Goal: Transaction & Acquisition: Purchase product/service

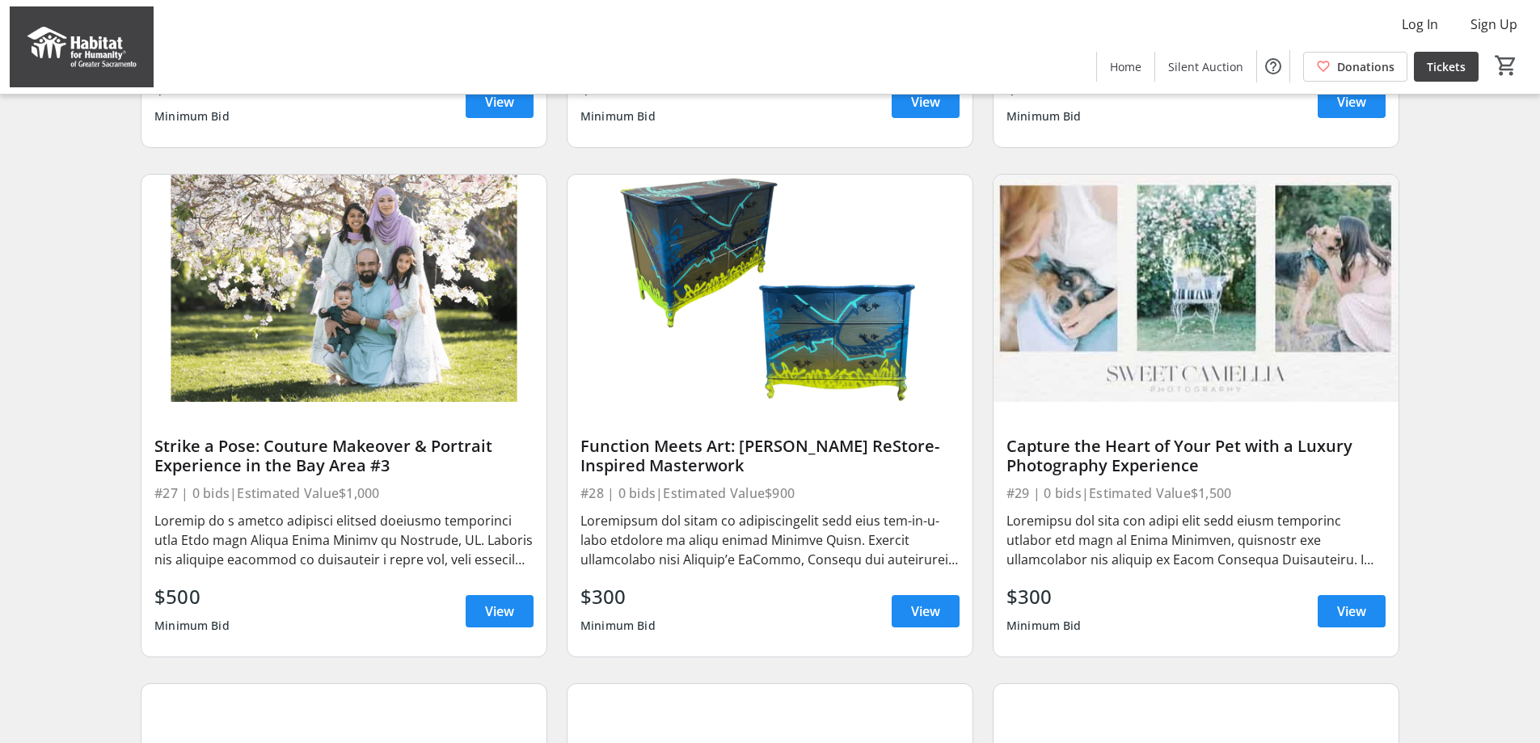
scroll to position [2101, 0]
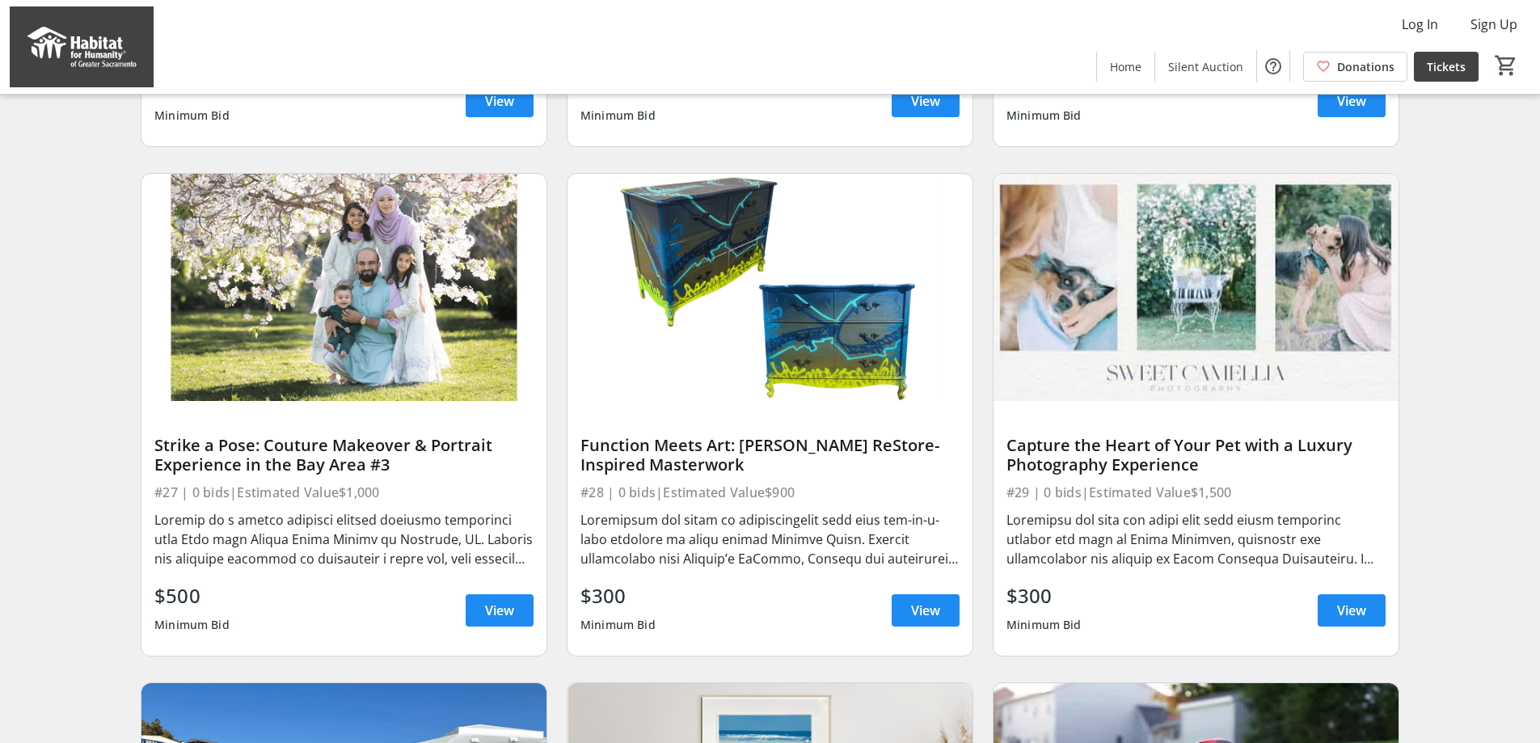
drag, startPoint x: 972, startPoint y: 475, endPoint x: 912, endPoint y: 472, distance: 59.9
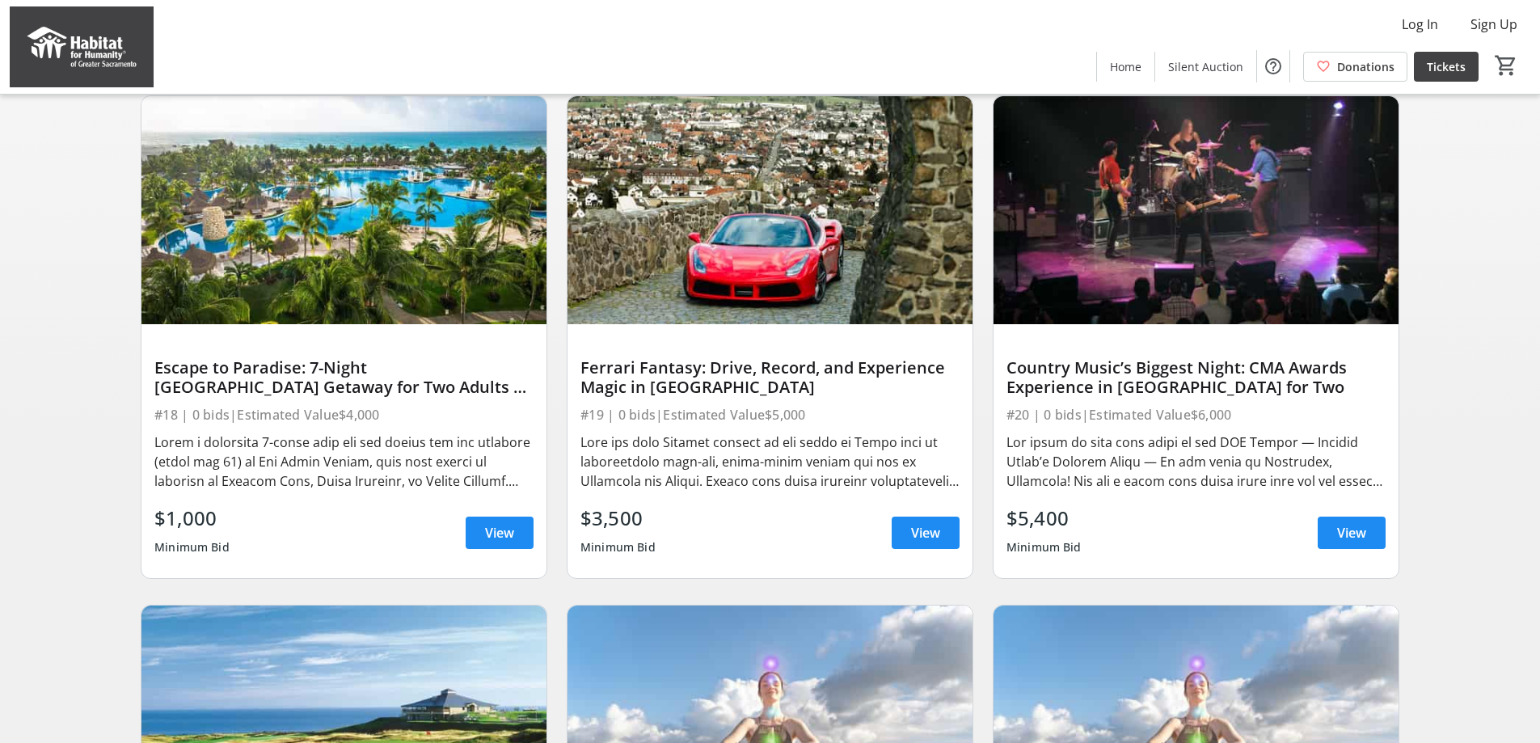
scroll to position [532, 0]
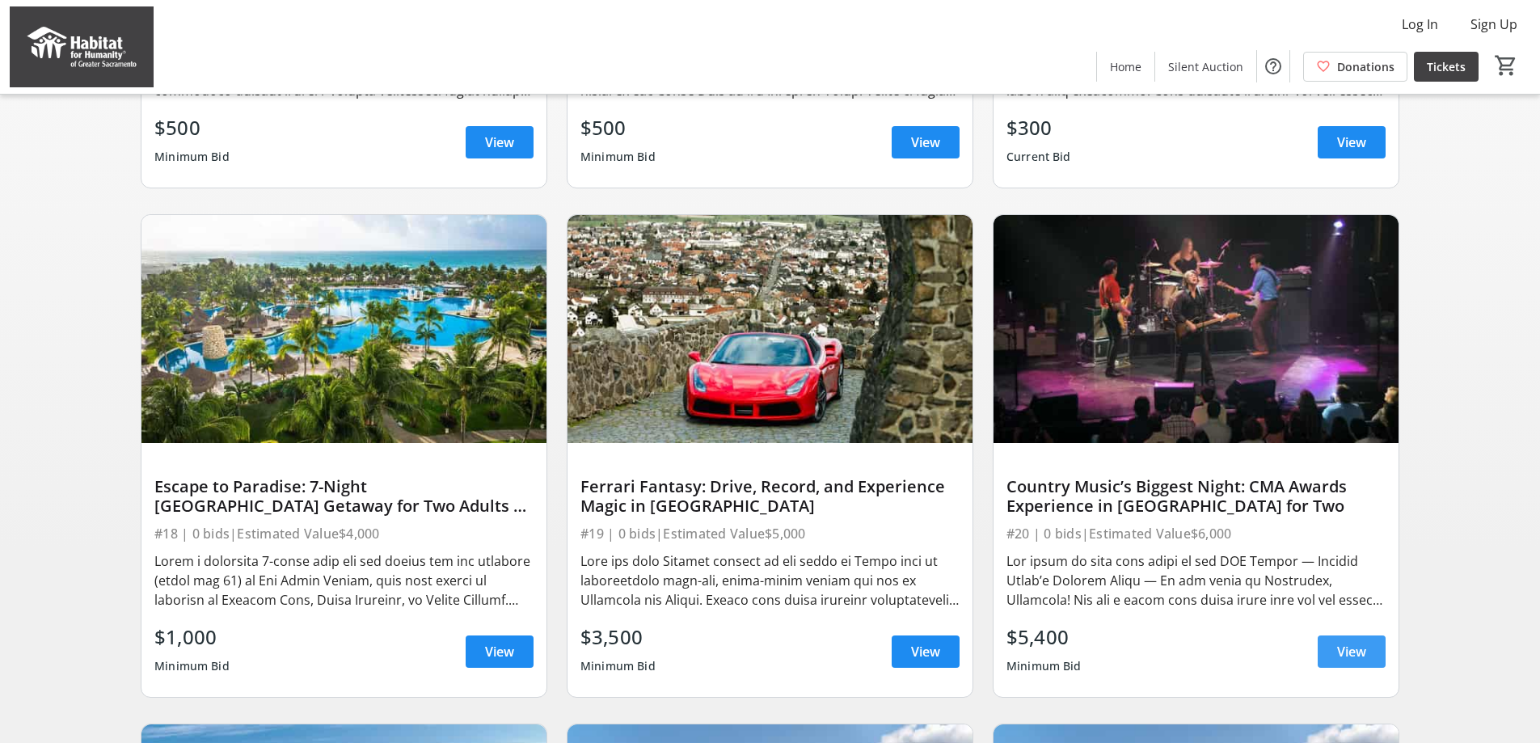
click at [1342, 671] on span at bounding box center [1351, 651] width 68 height 39
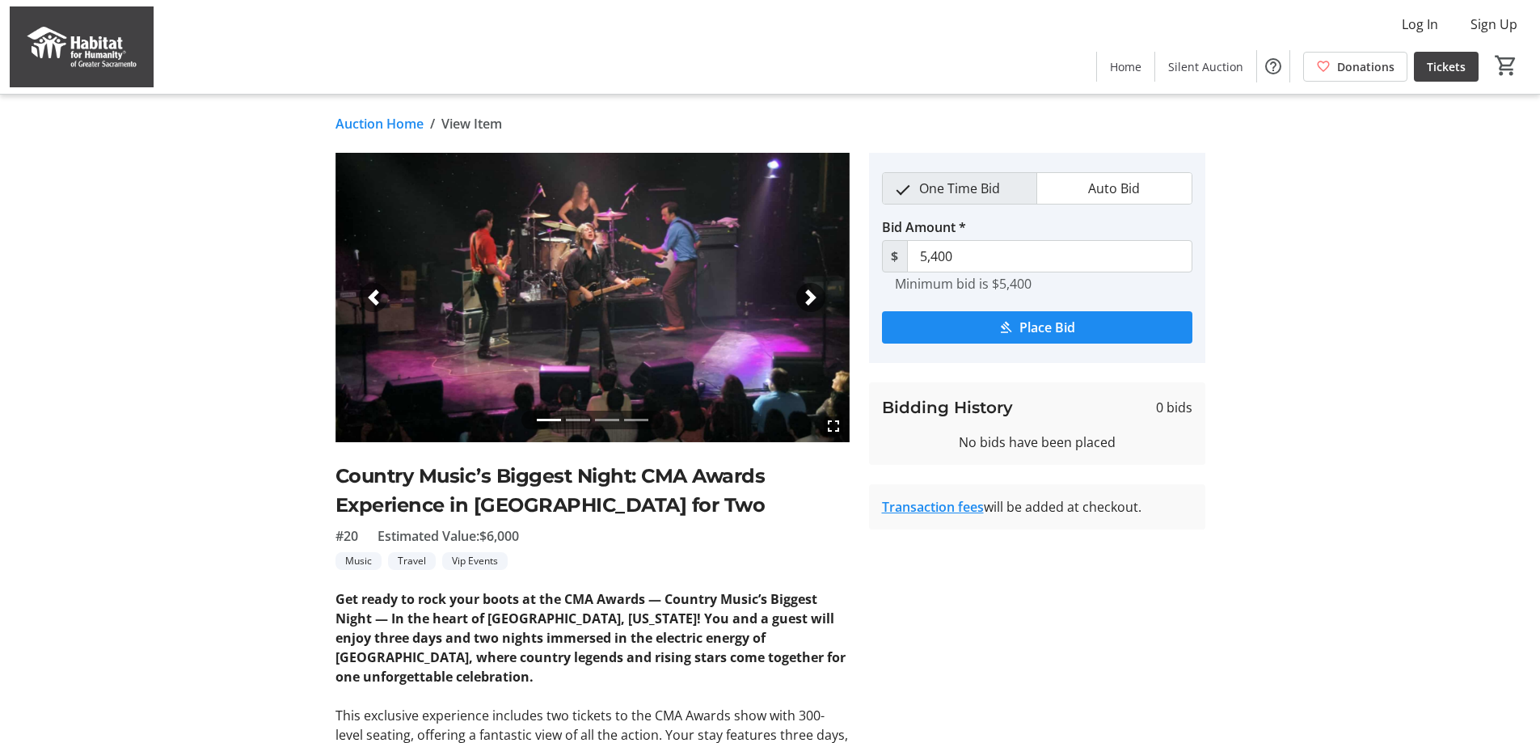
click at [0, 305] on tr-auction-item-details-ui "Auction Home / View Item fullscreen fullscreen fullscreen fullscreen Previous N…" at bounding box center [770, 605] width 1540 height 1021
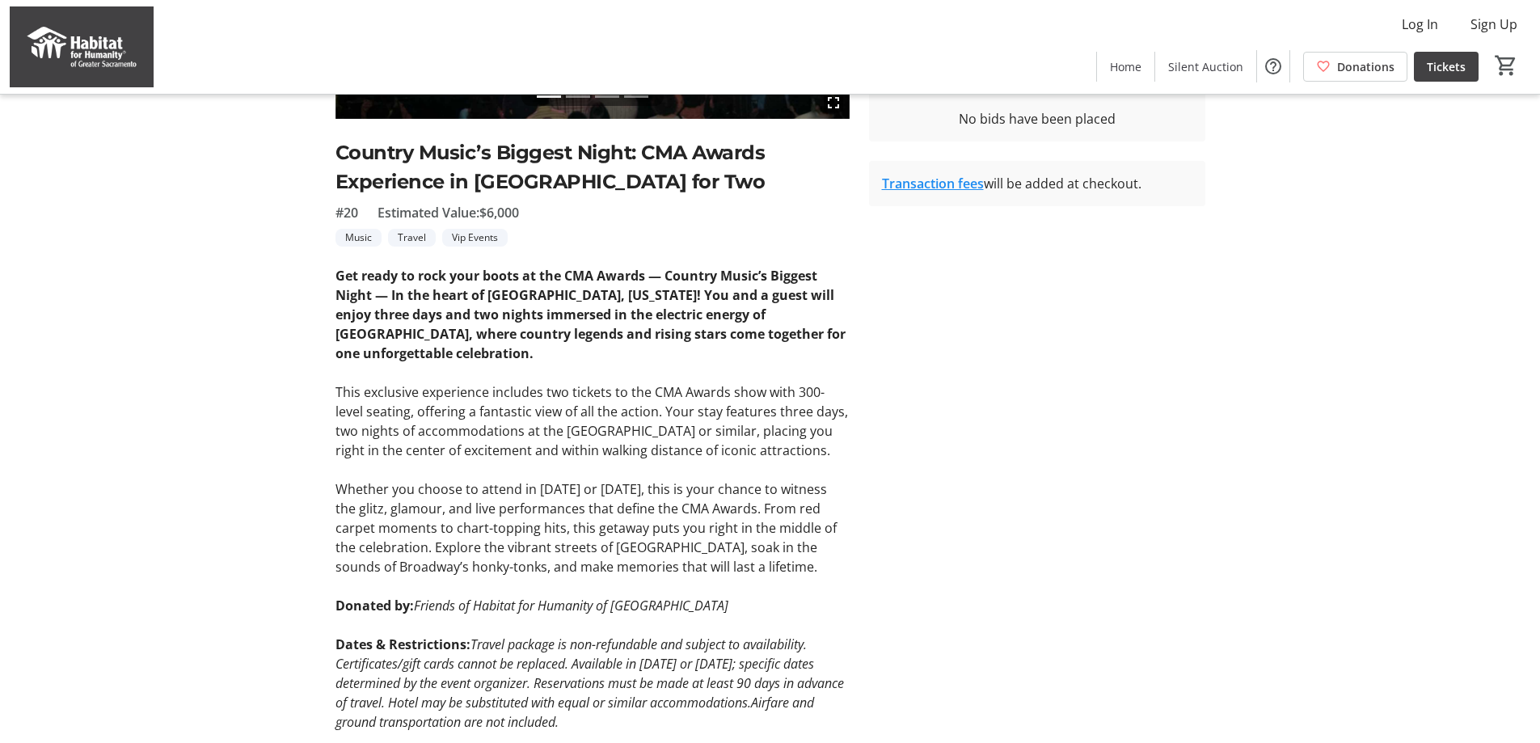
scroll to position [373, 0]
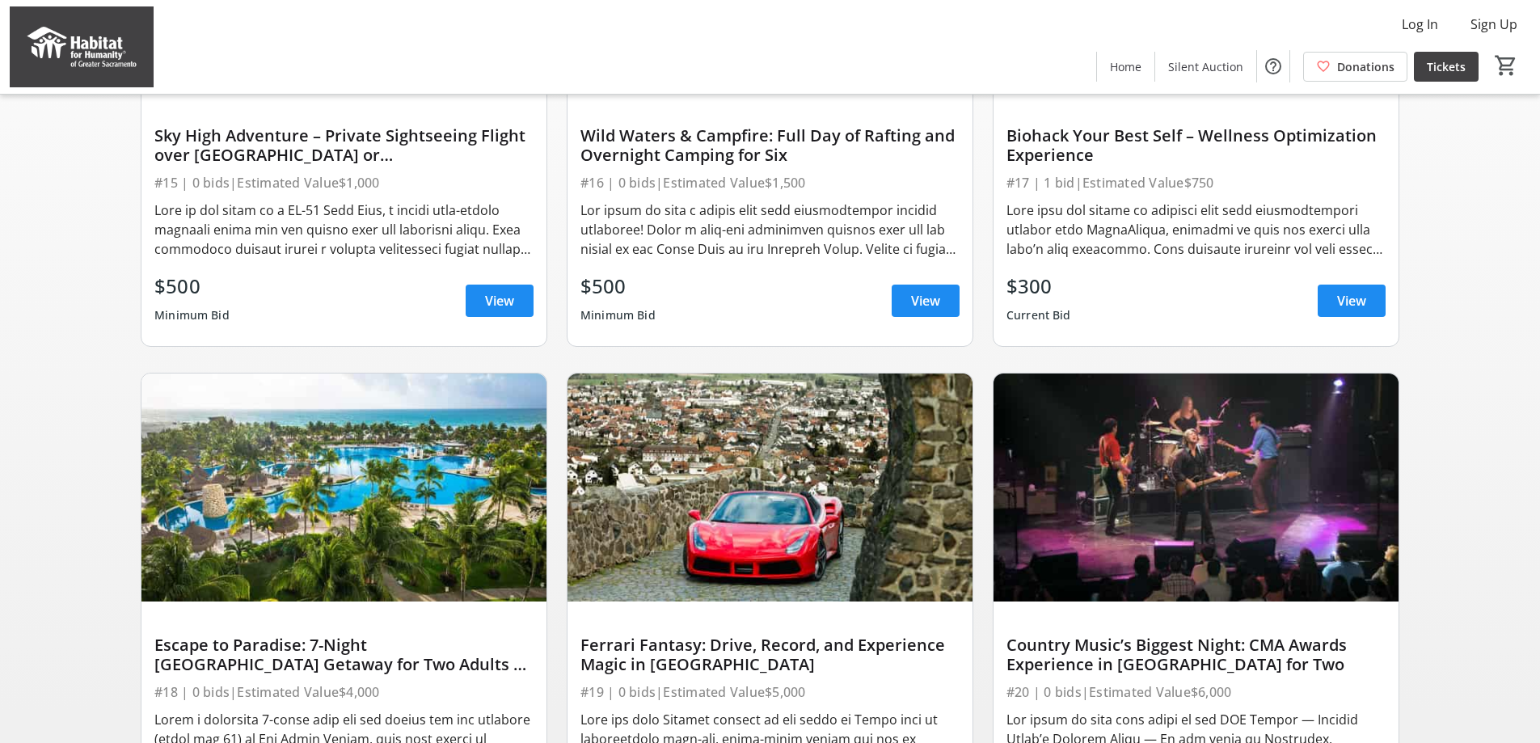
scroll to position [532, 0]
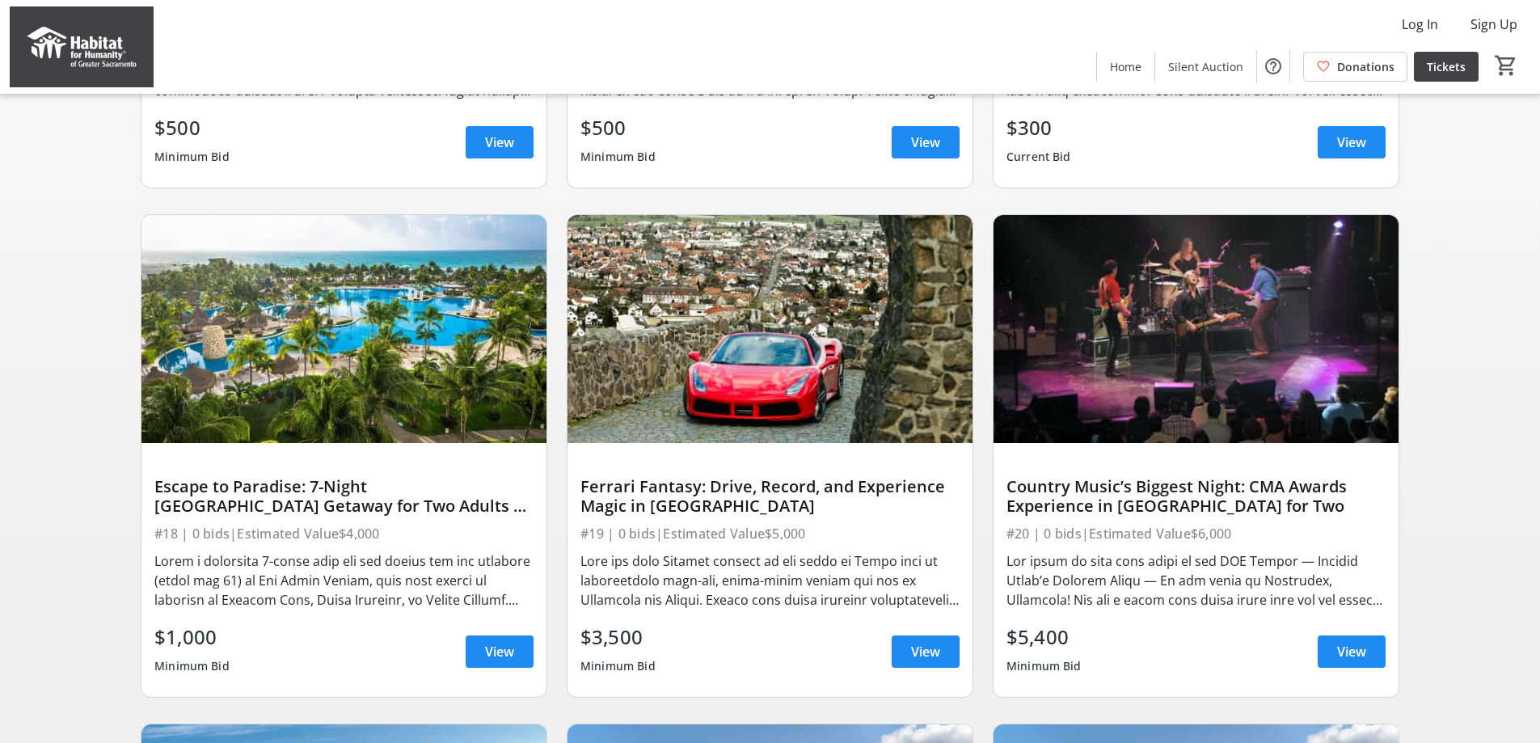
click at [643, 487] on div "Ferrari Fantasy: Drive, Record, and Experience Magic in [GEOGRAPHIC_DATA]" at bounding box center [769, 496] width 379 height 45
click at [936, 661] on span "View" at bounding box center [925, 651] width 29 height 19
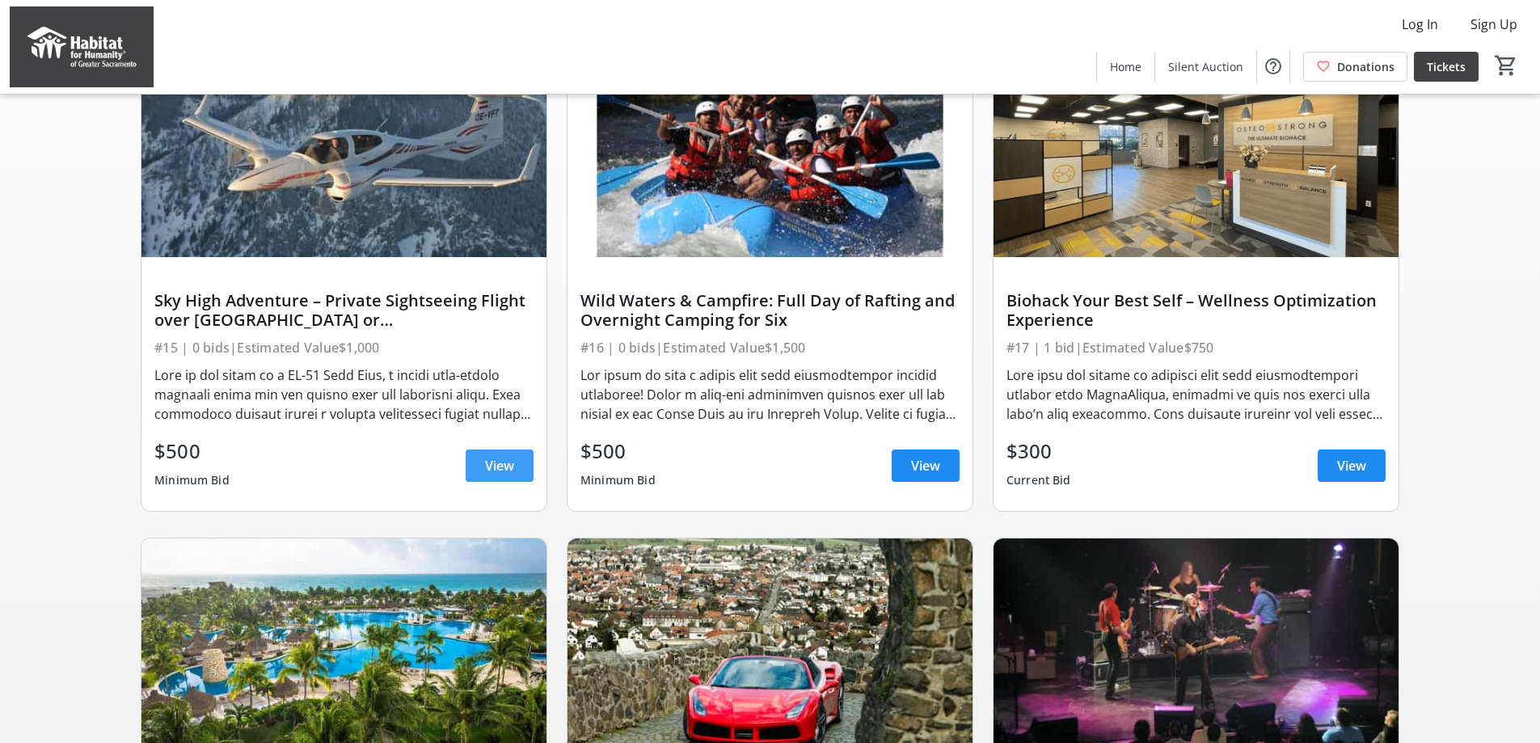
click at [499, 473] on span "View" at bounding box center [499, 465] width 29 height 19
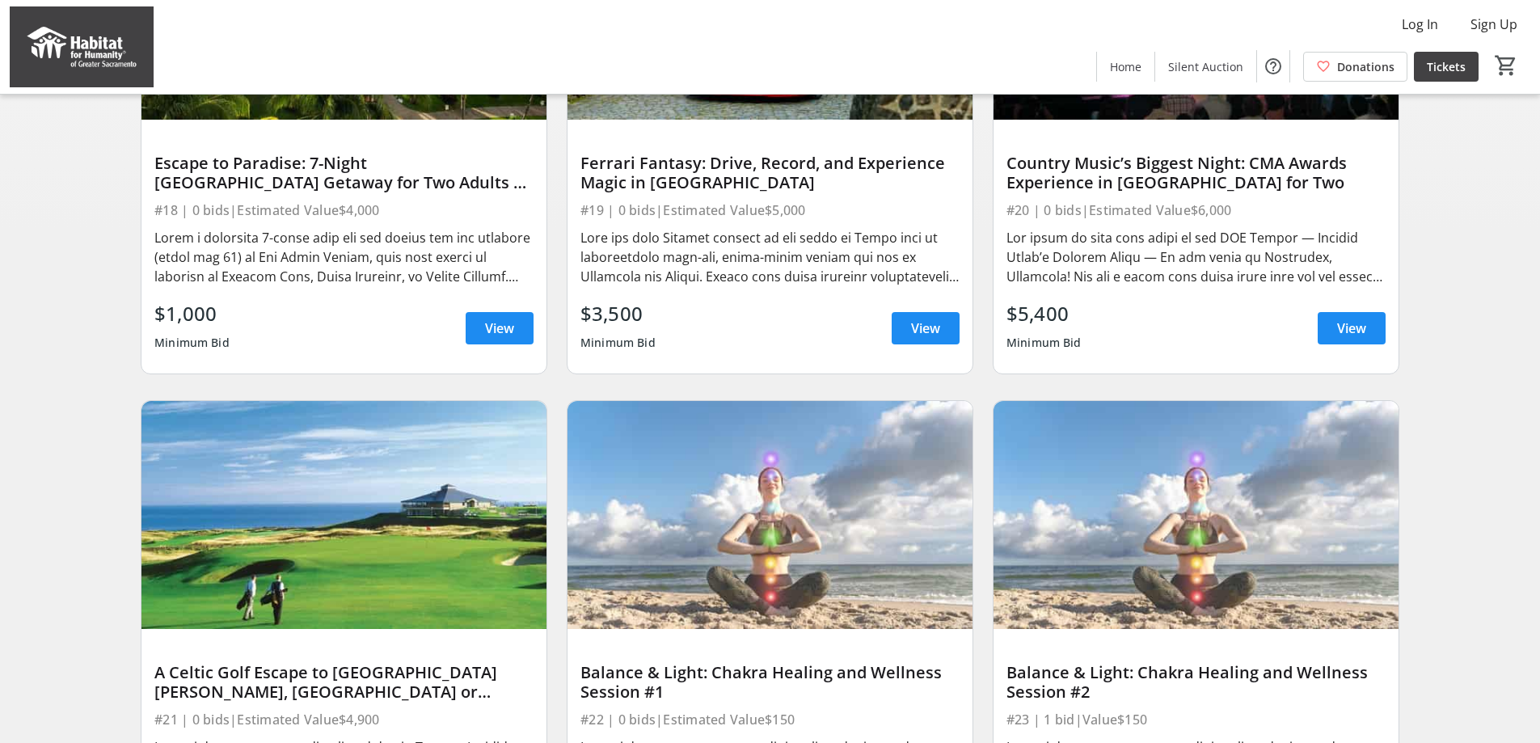
scroll to position [1017, 0]
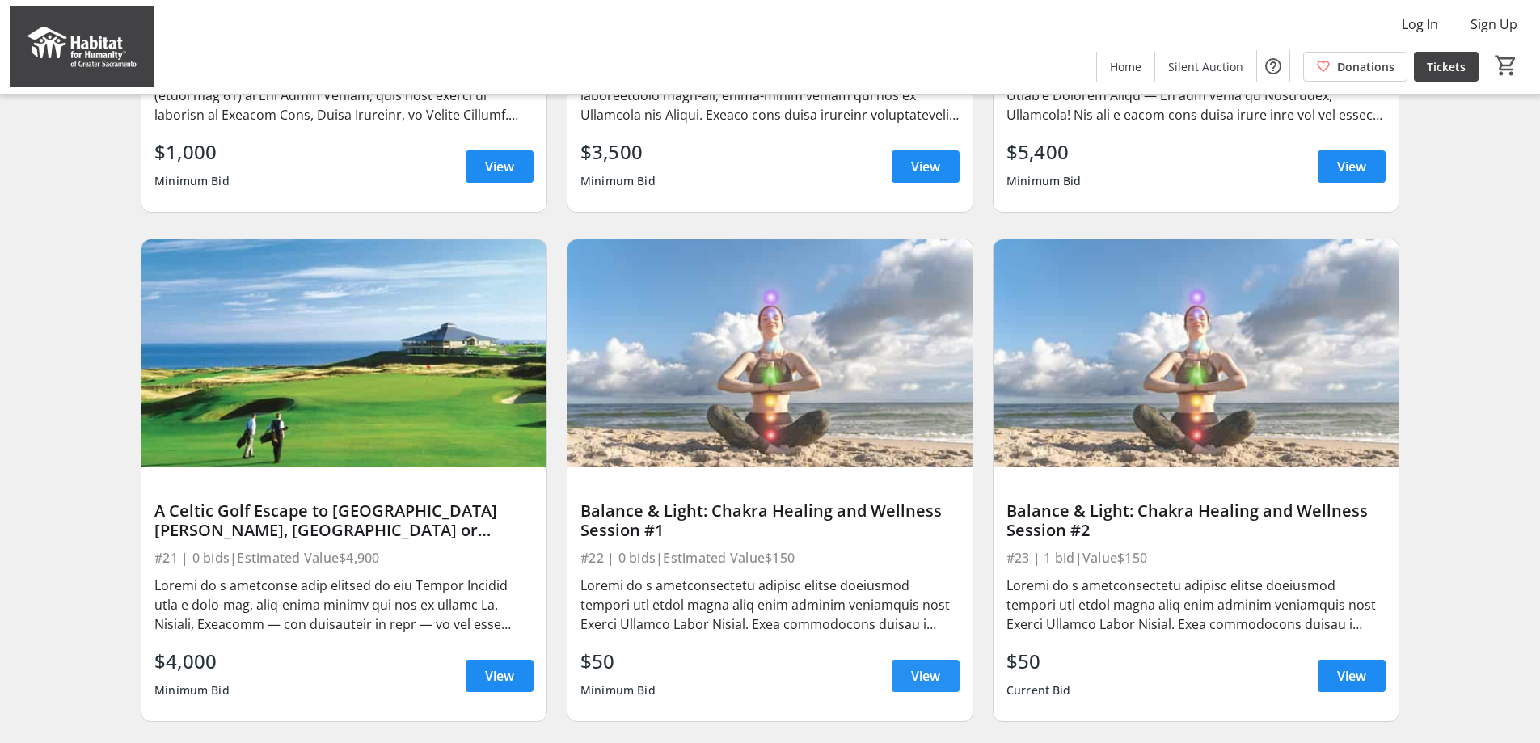
click at [928, 683] on span "View" at bounding box center [925, 675] width 29 height 19
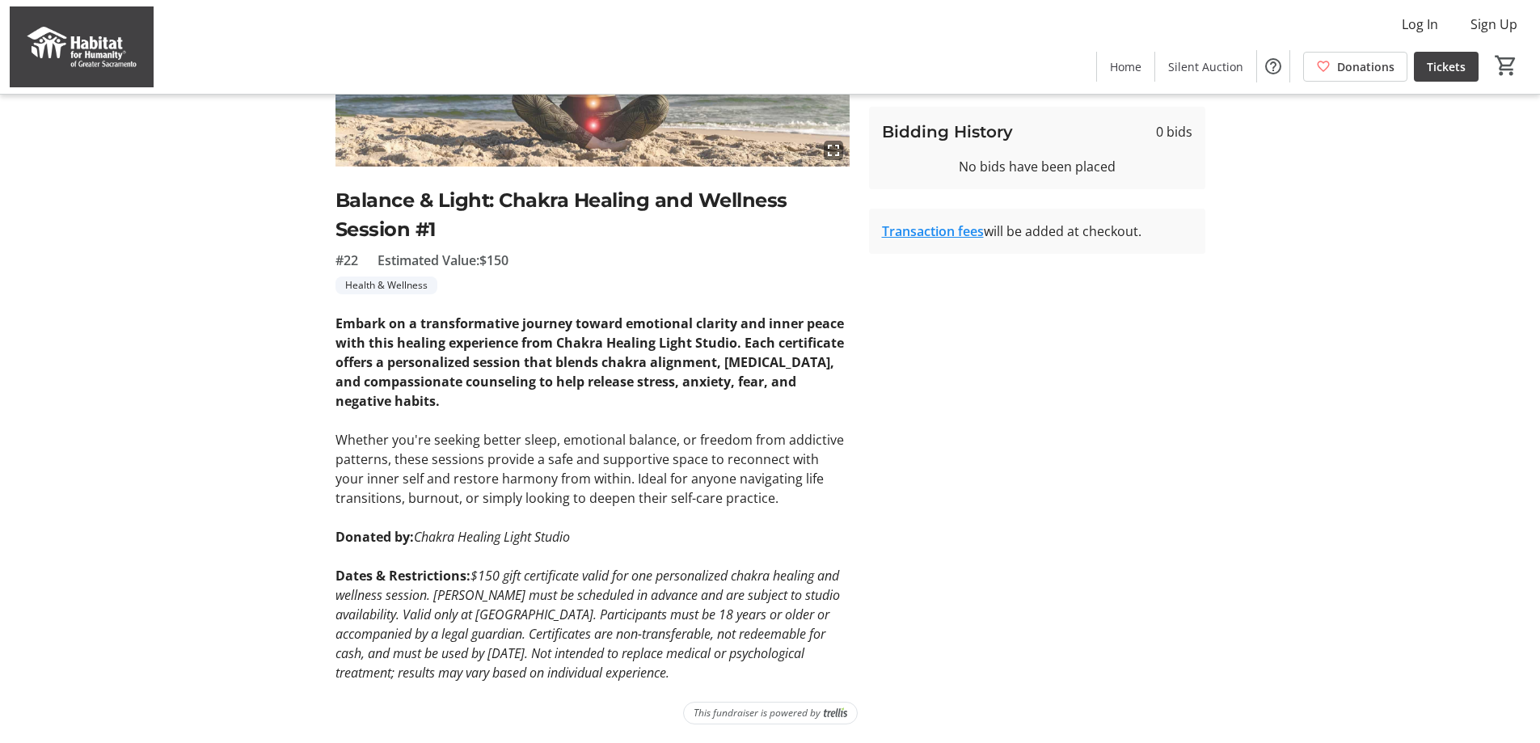
scroll to position [276, 0]
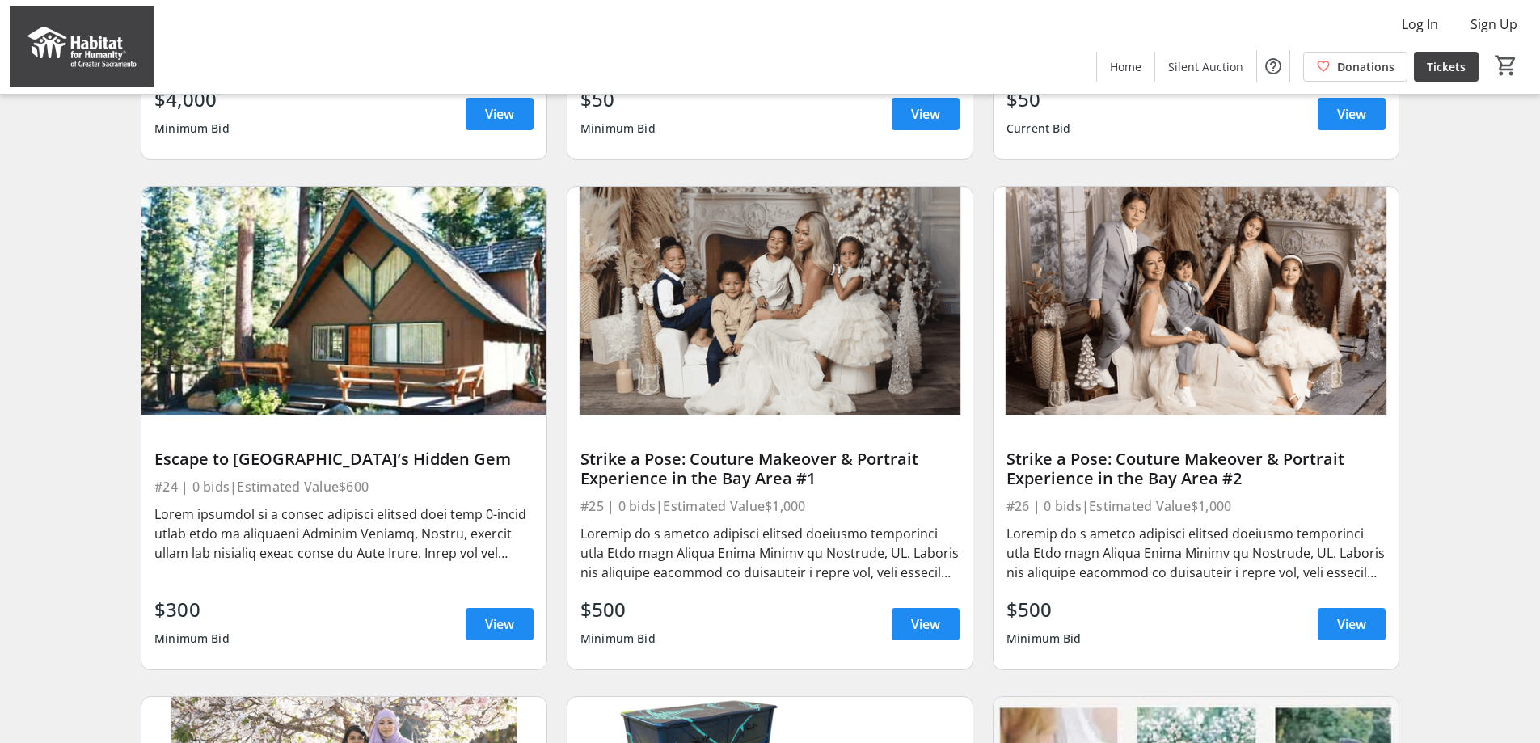
scroll to position [1582, 0]
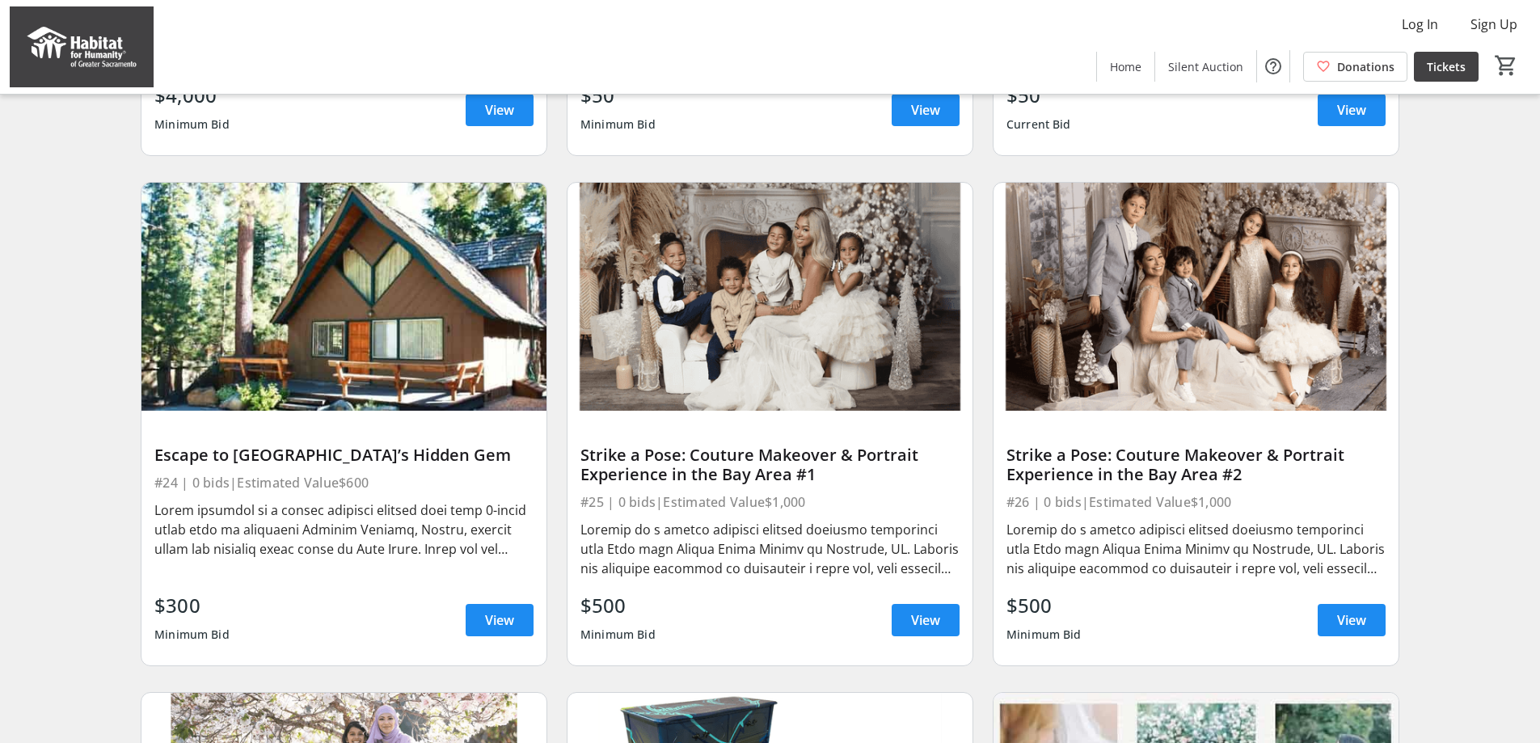
click at [463, 626] on div "$300 Minimum Bid View" at bounding box center [343, 620] width 379 height 58
click at [482, 621] on span at bounding box center [499, 619] width 68 height 39
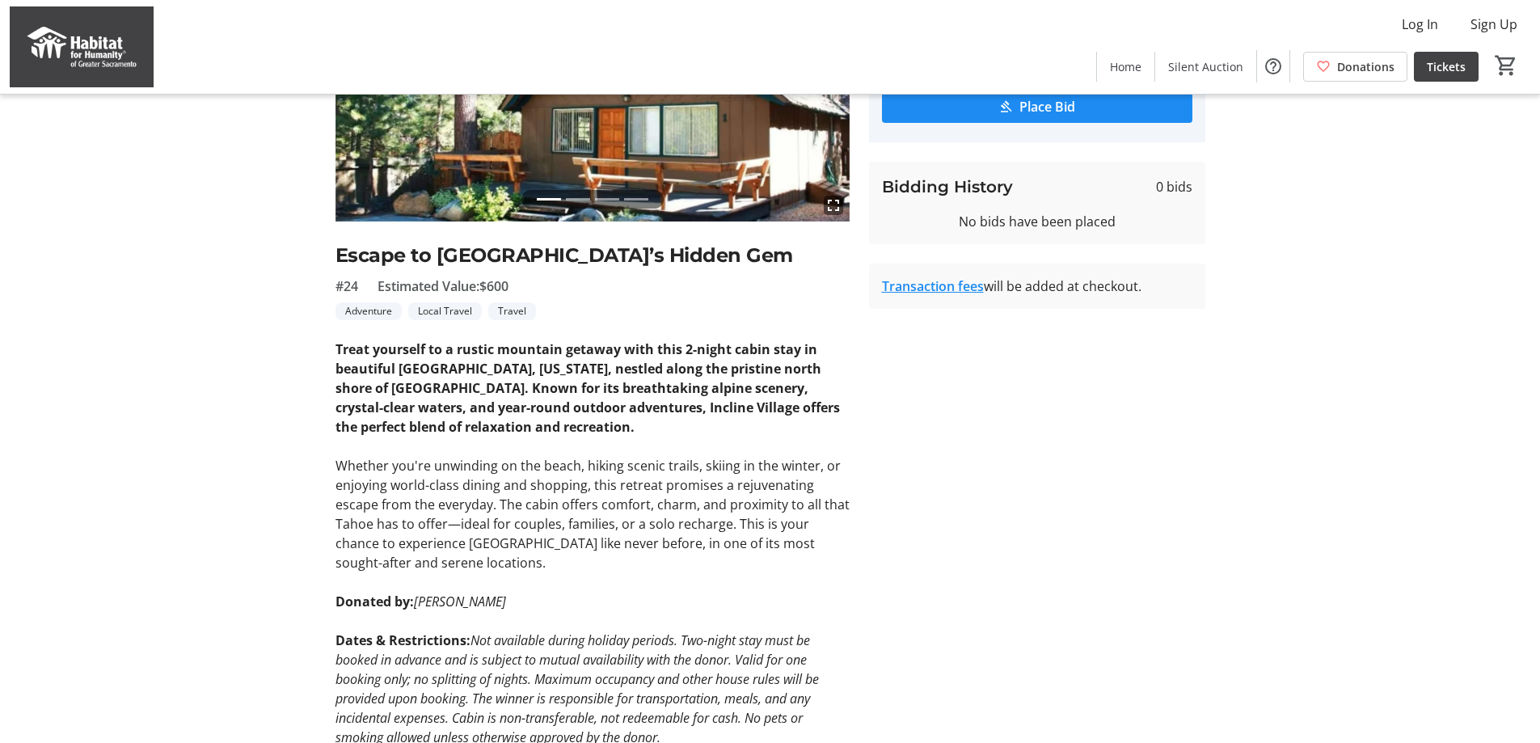
scroll to position [286, 0]
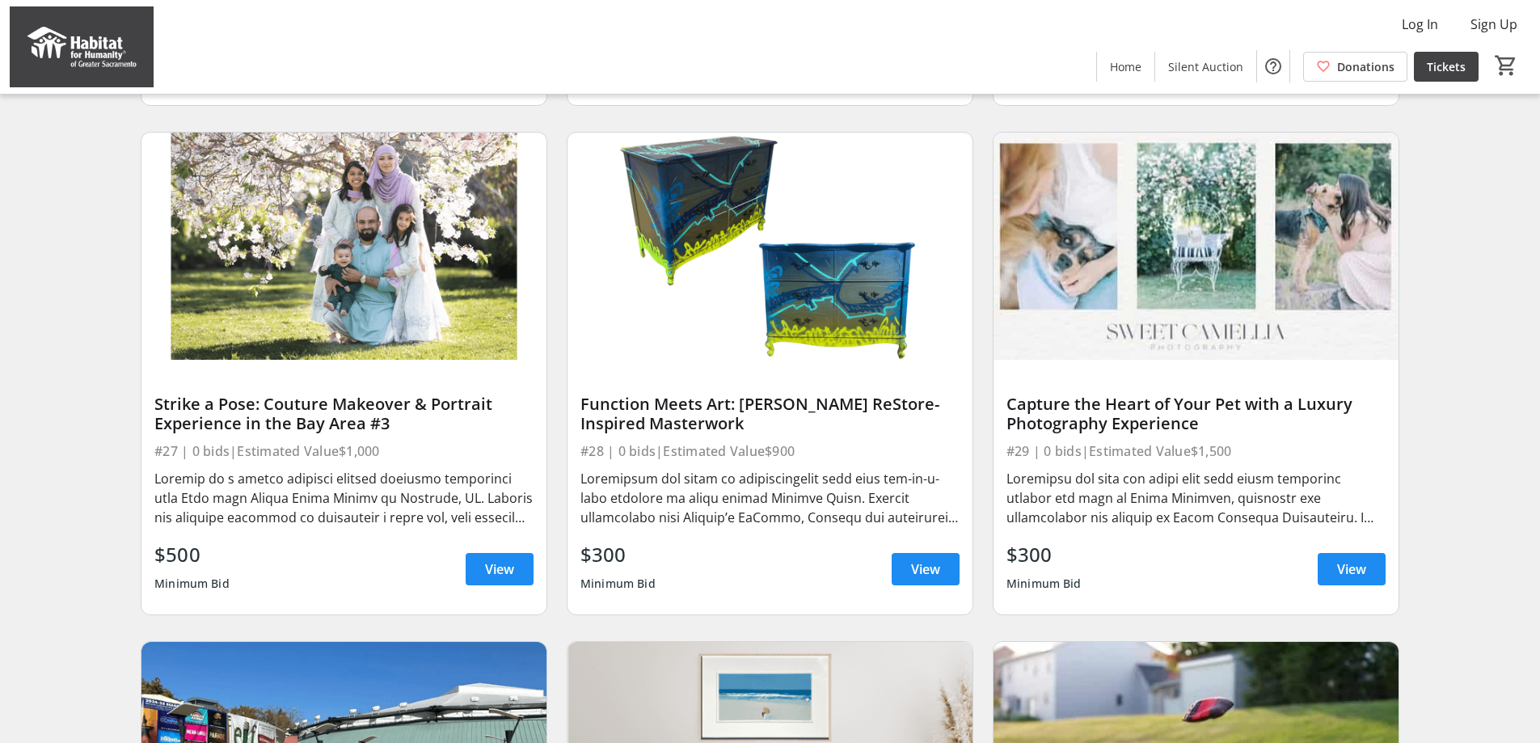
scroll to position [2310, 0]
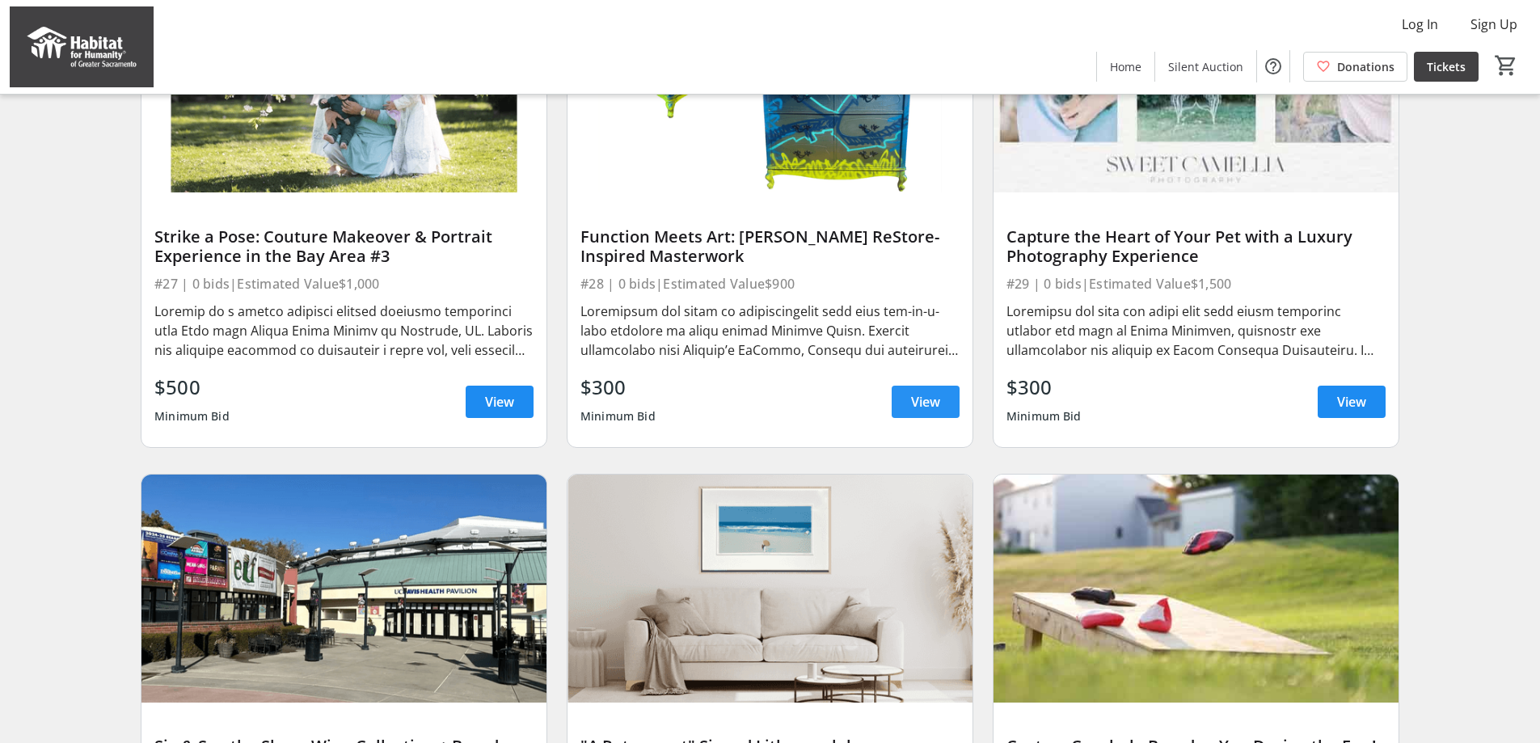
click at [932, 400] on span at bounding box center [925, 401] width 68 height 39
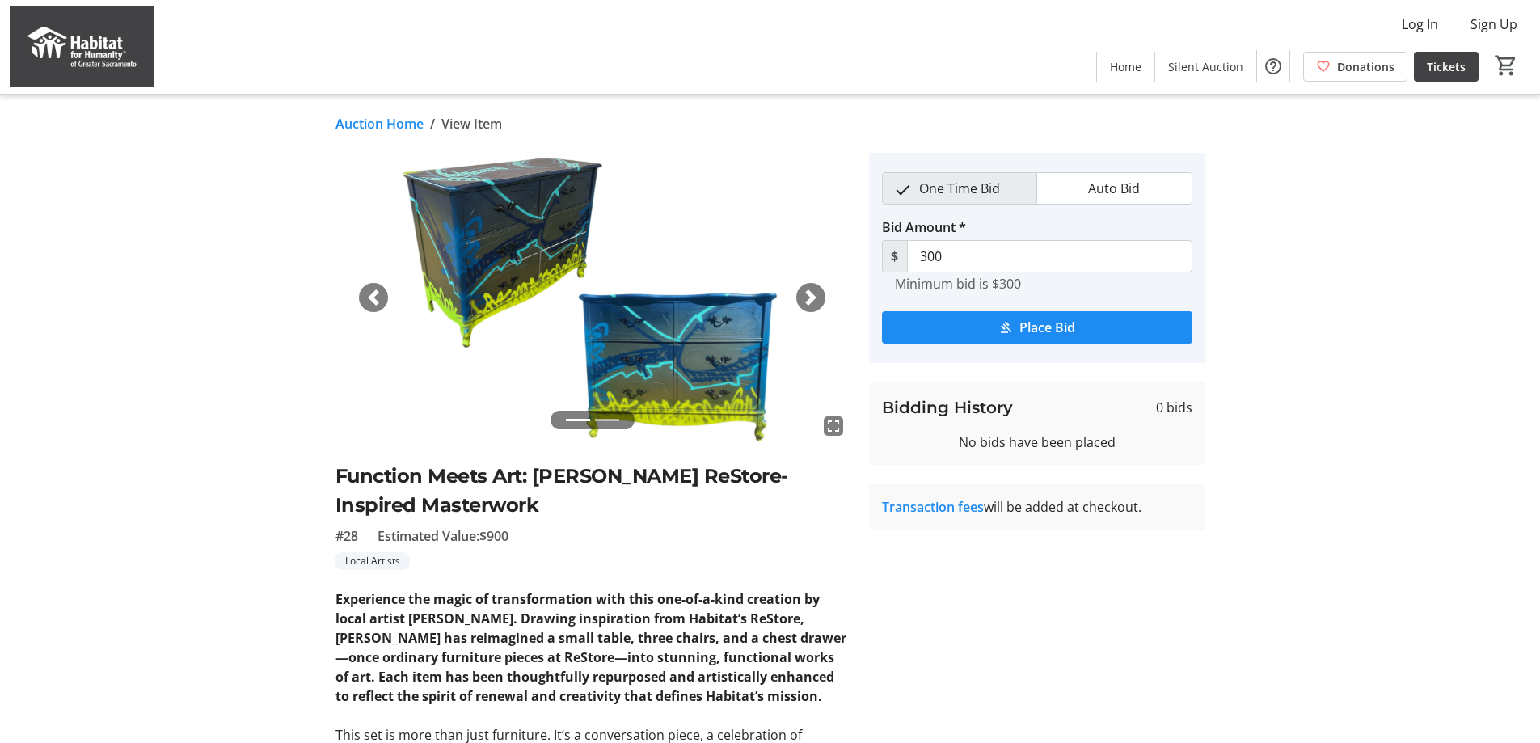
click at [808, 294] on span "button" at bounding box center [810, 297] width 16 height 16
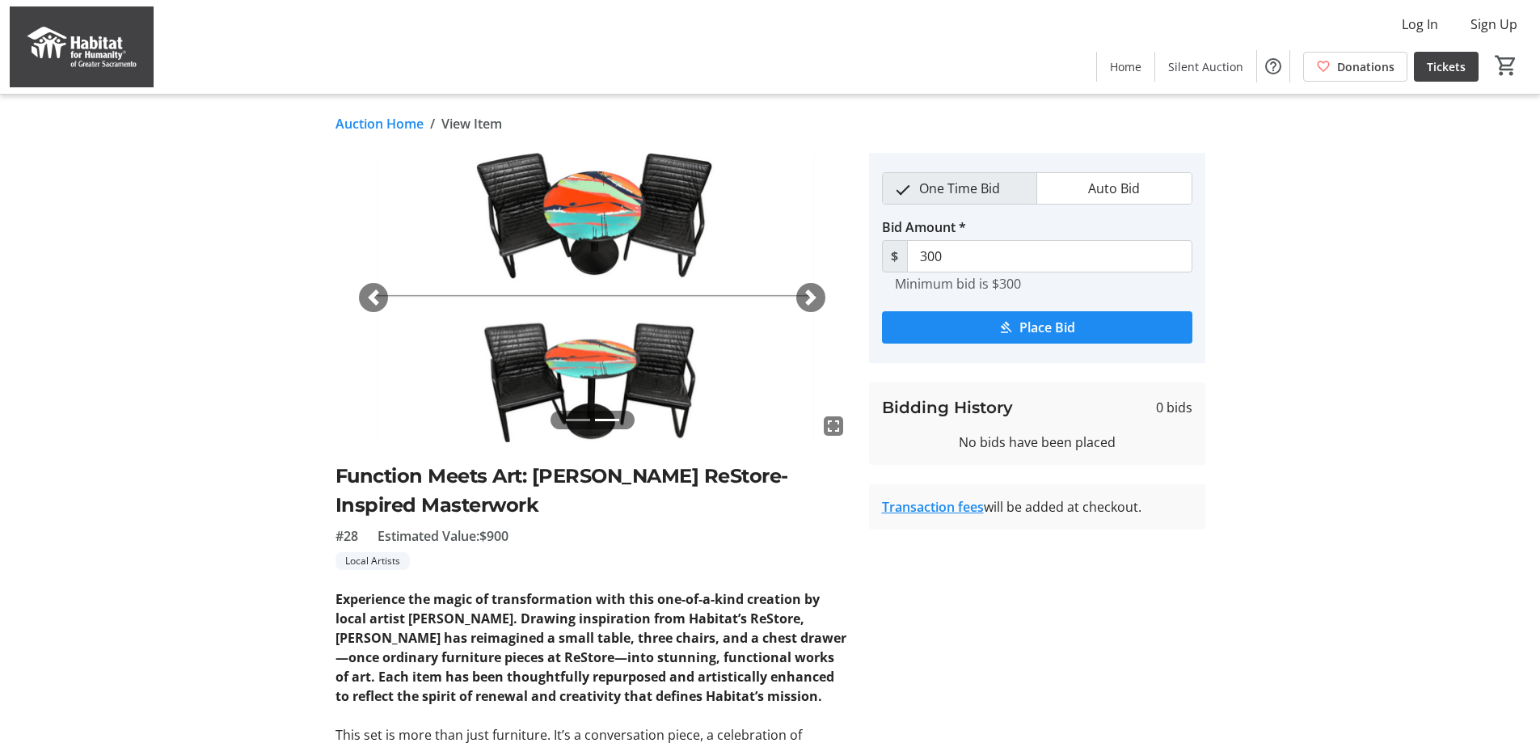
click at [808, 294] on span "button" at bounding box center [810, 297] width 16 height 16
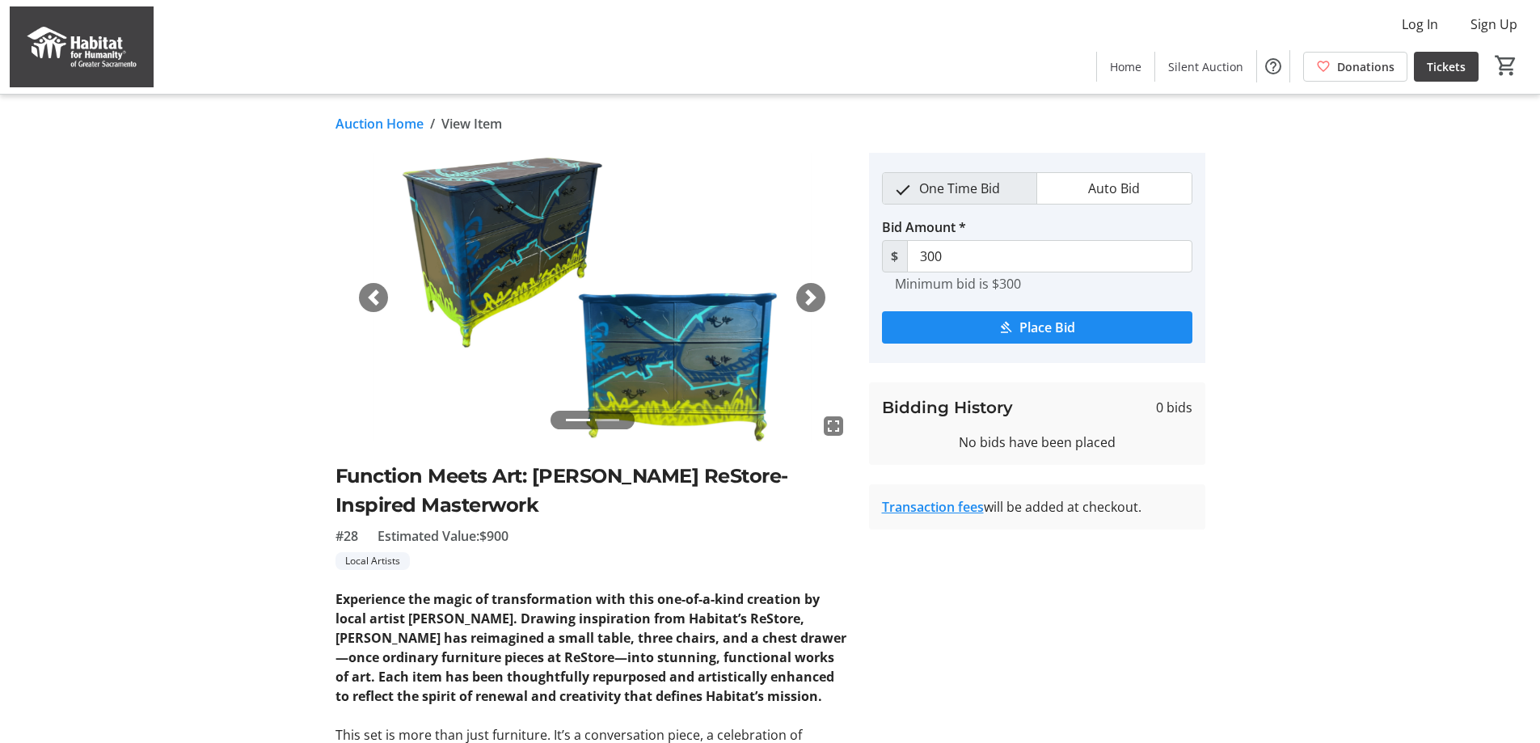
click at [808, 294] on span "button" at bounding box center [810, 297] width 16 height 16
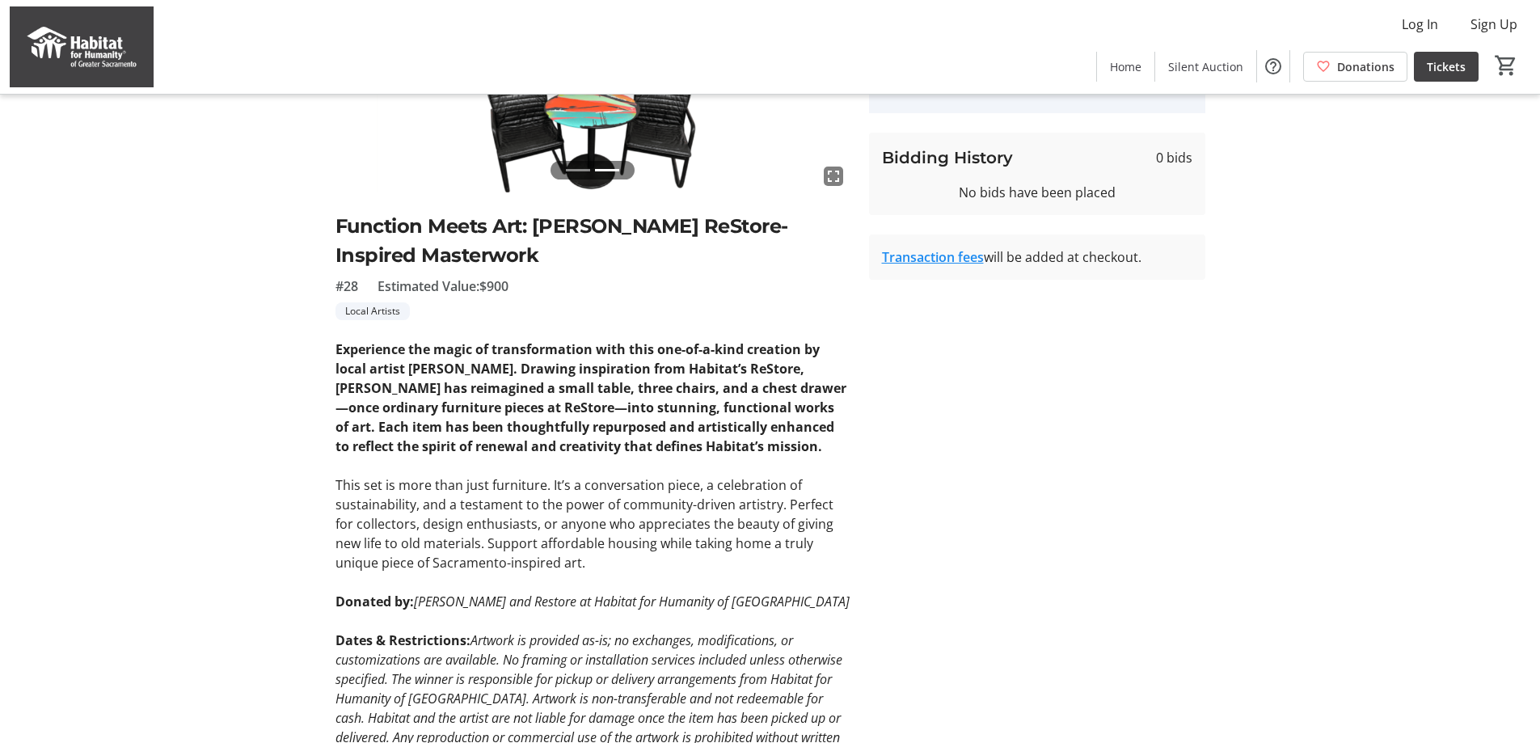
scroll to position [335, 0]
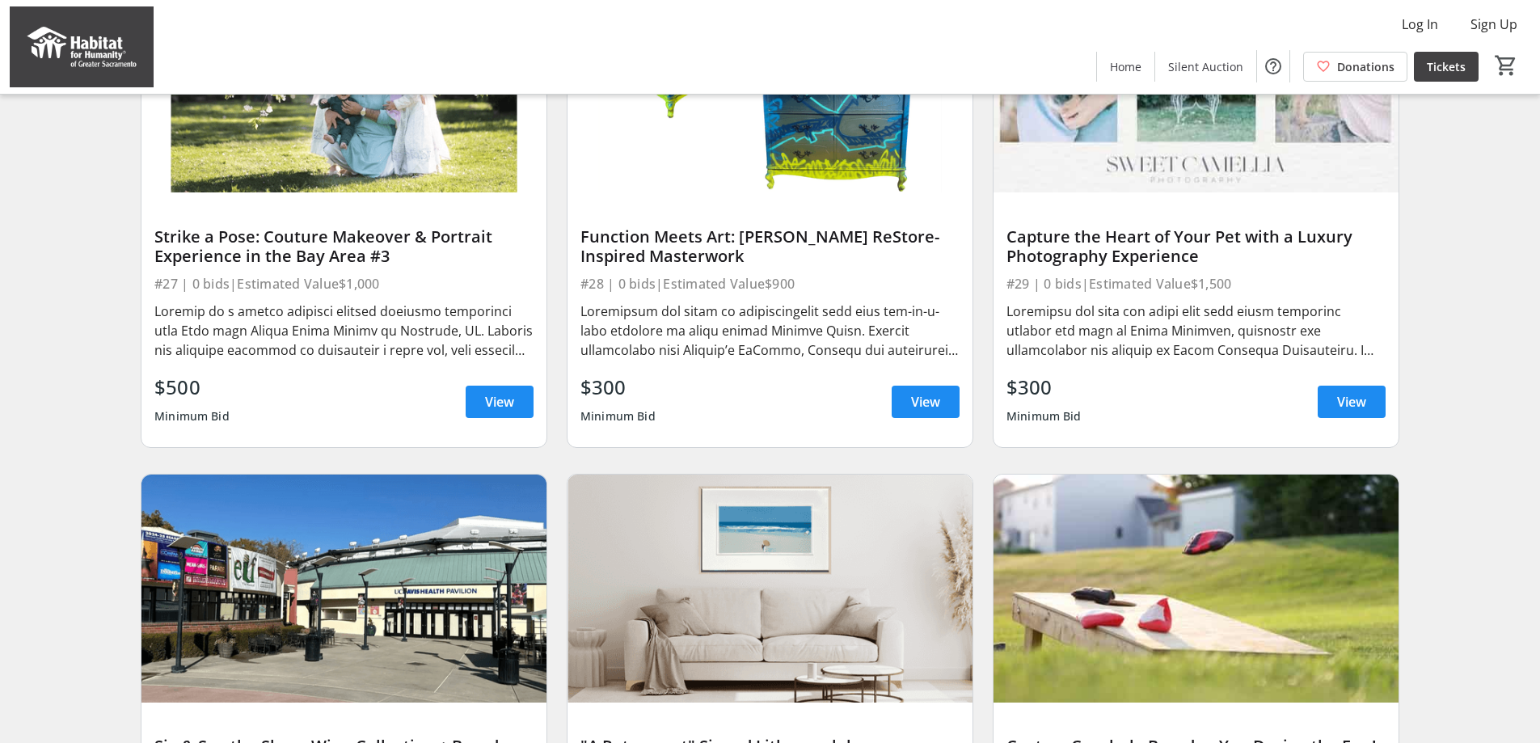
scroll to position [2633, 0]
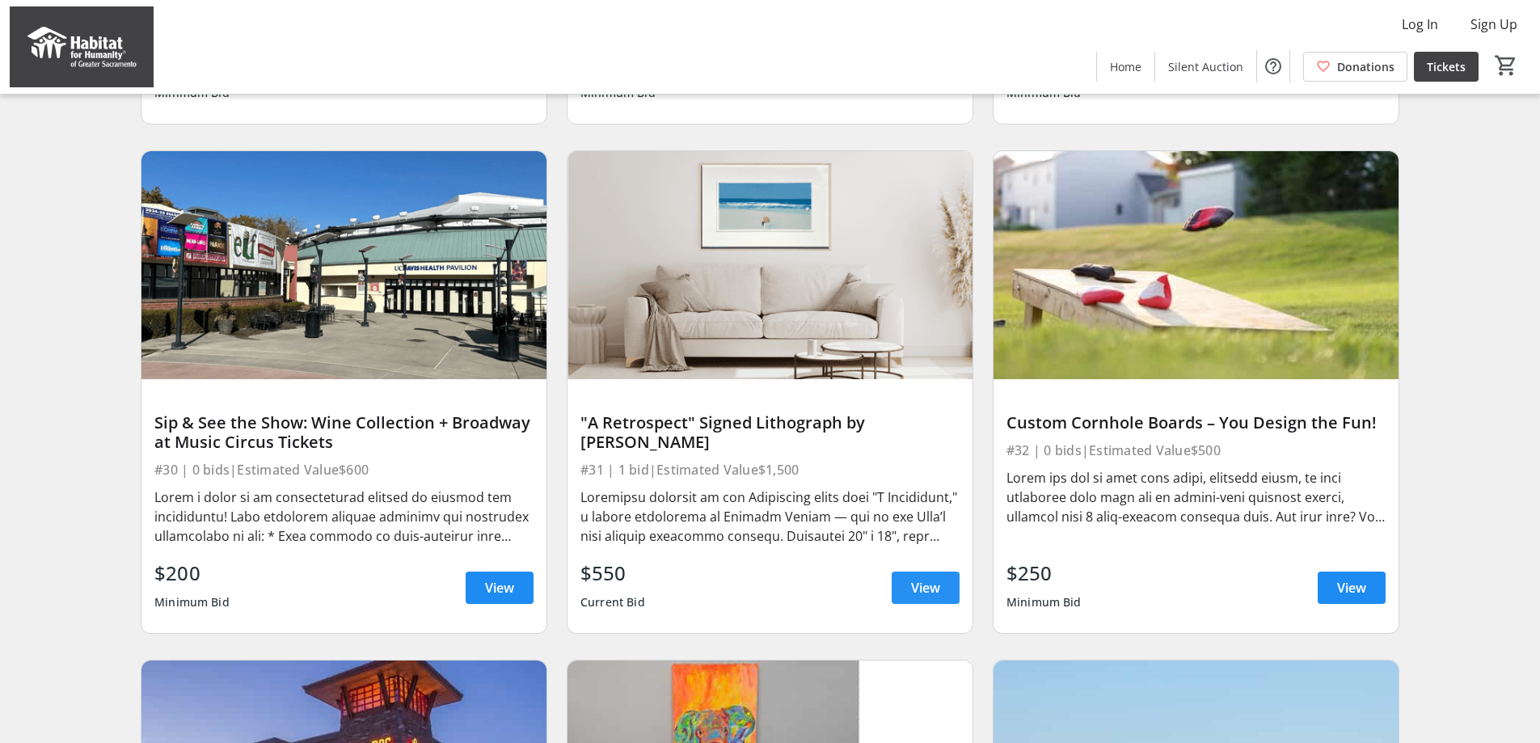
click at [924, 592] on span "View" at bounding box center [925, 587] width 29 height 19
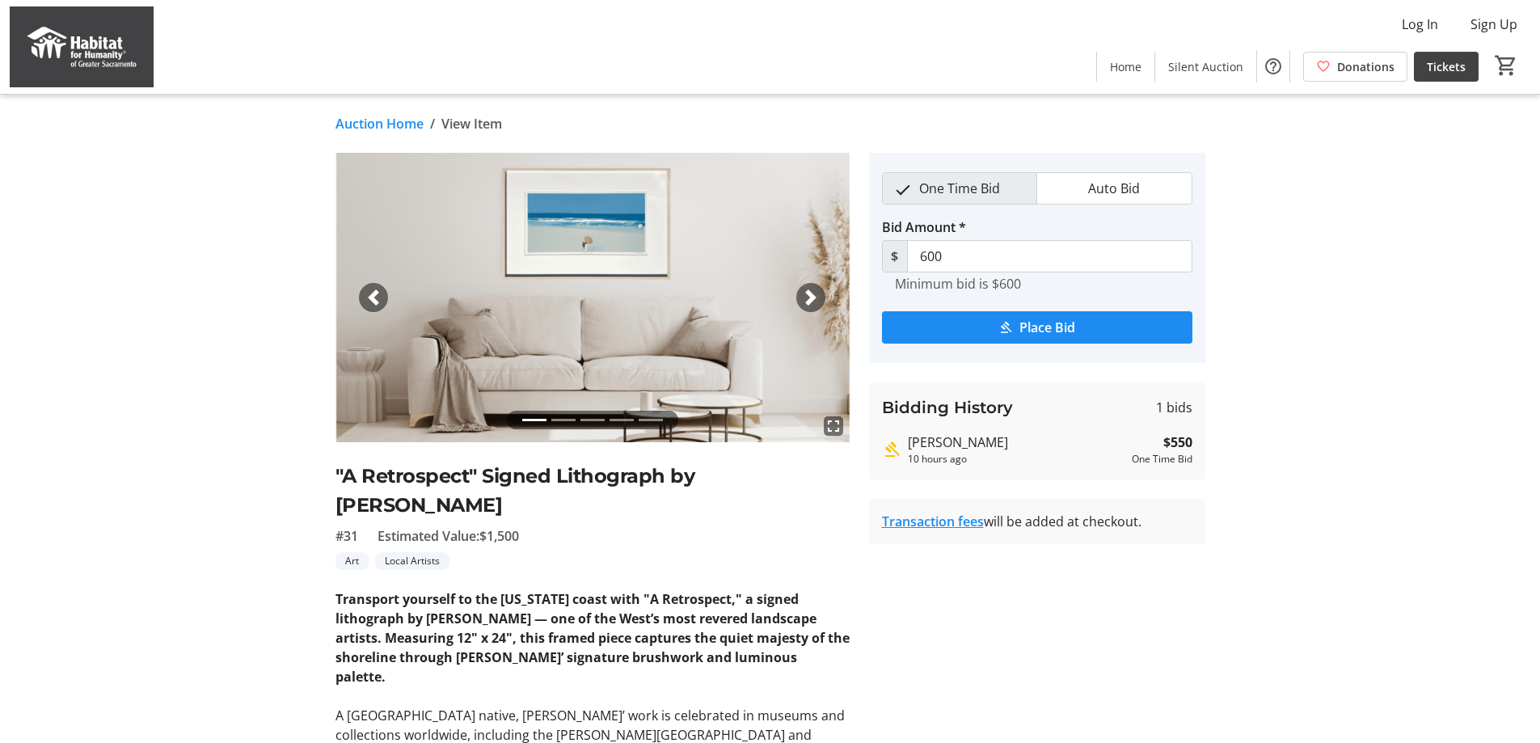
click at [817, 297] on span "button" at bounding box center [810, 297] width 16 height 16
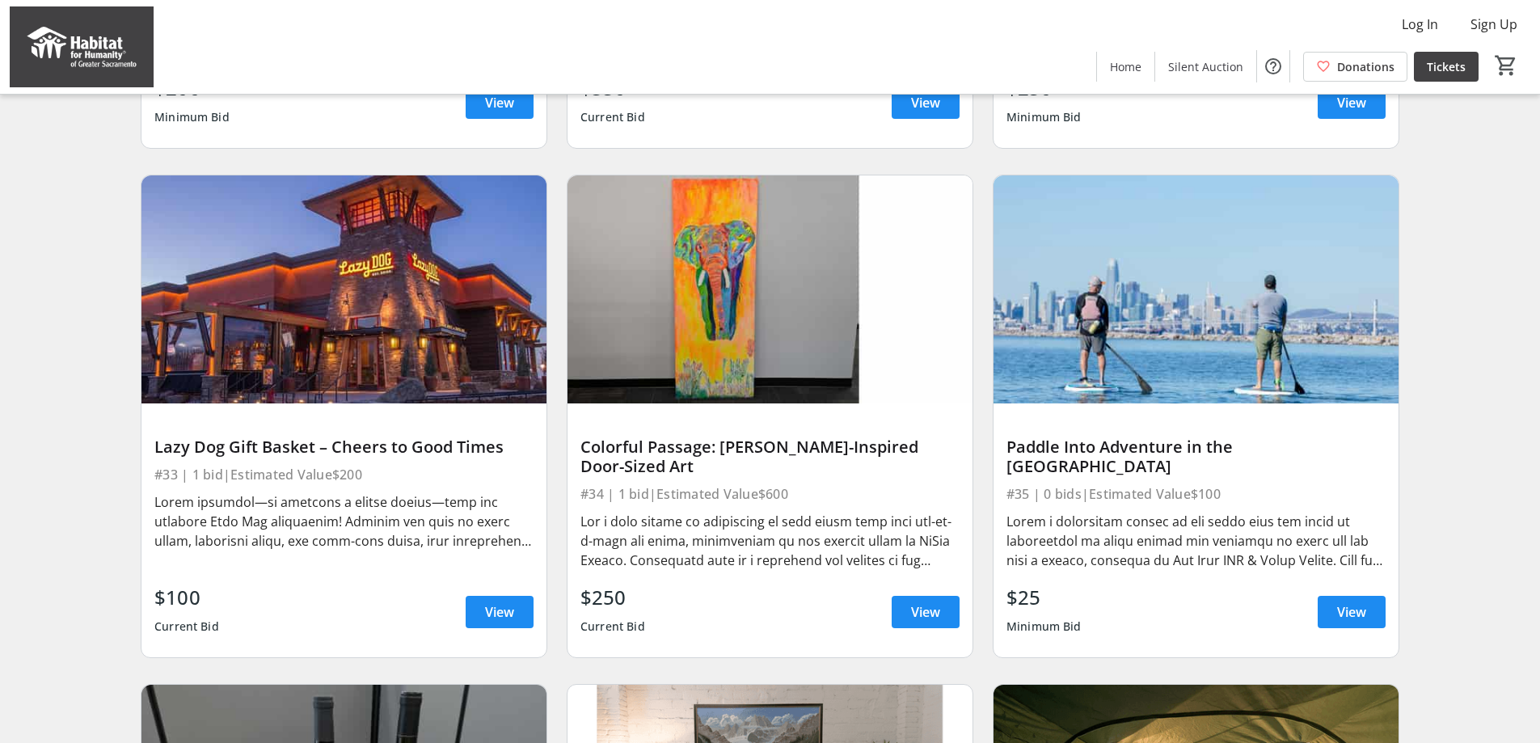
scroll to position [3279, 0]
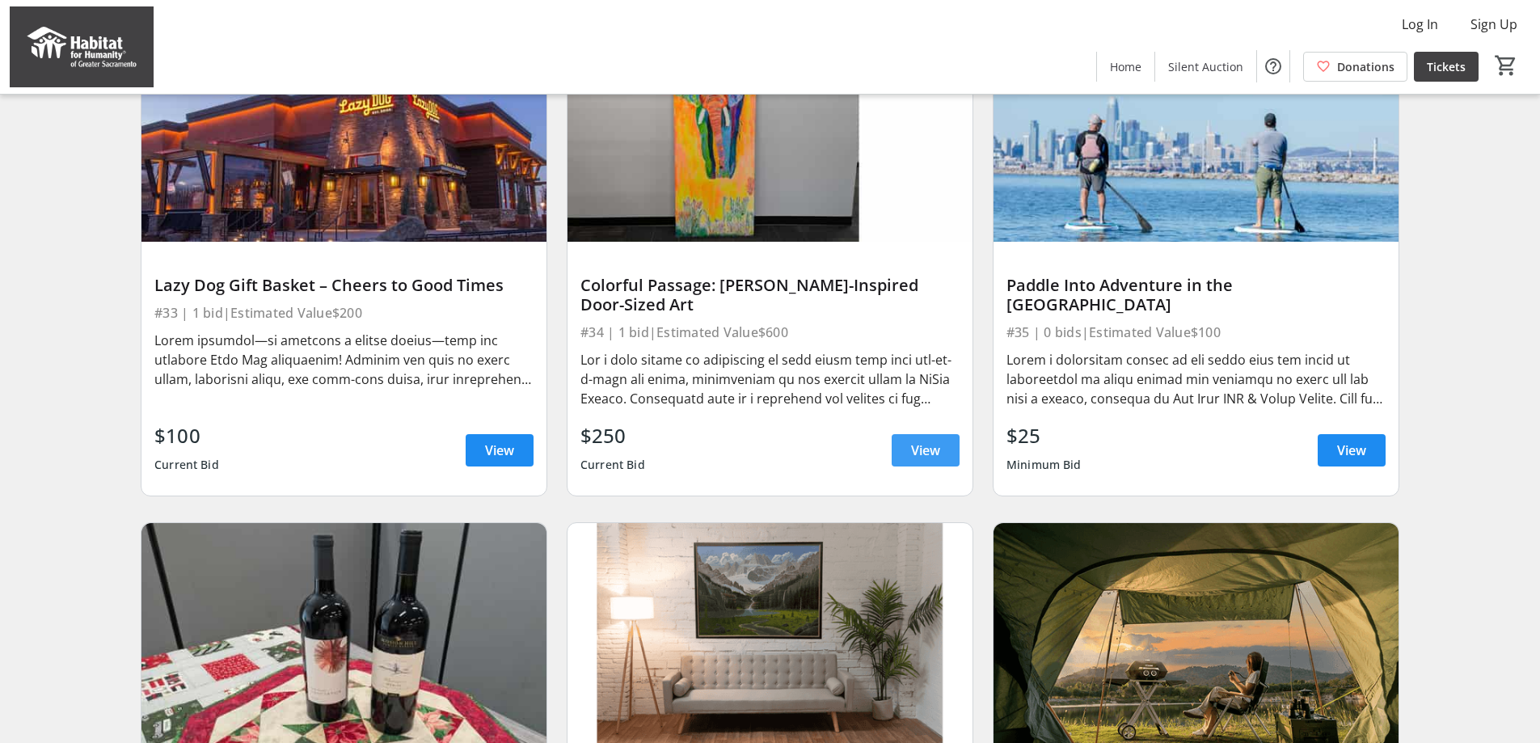
click at [931, 460] on span "View" at bounding box center [925, 449] width 29 height 19
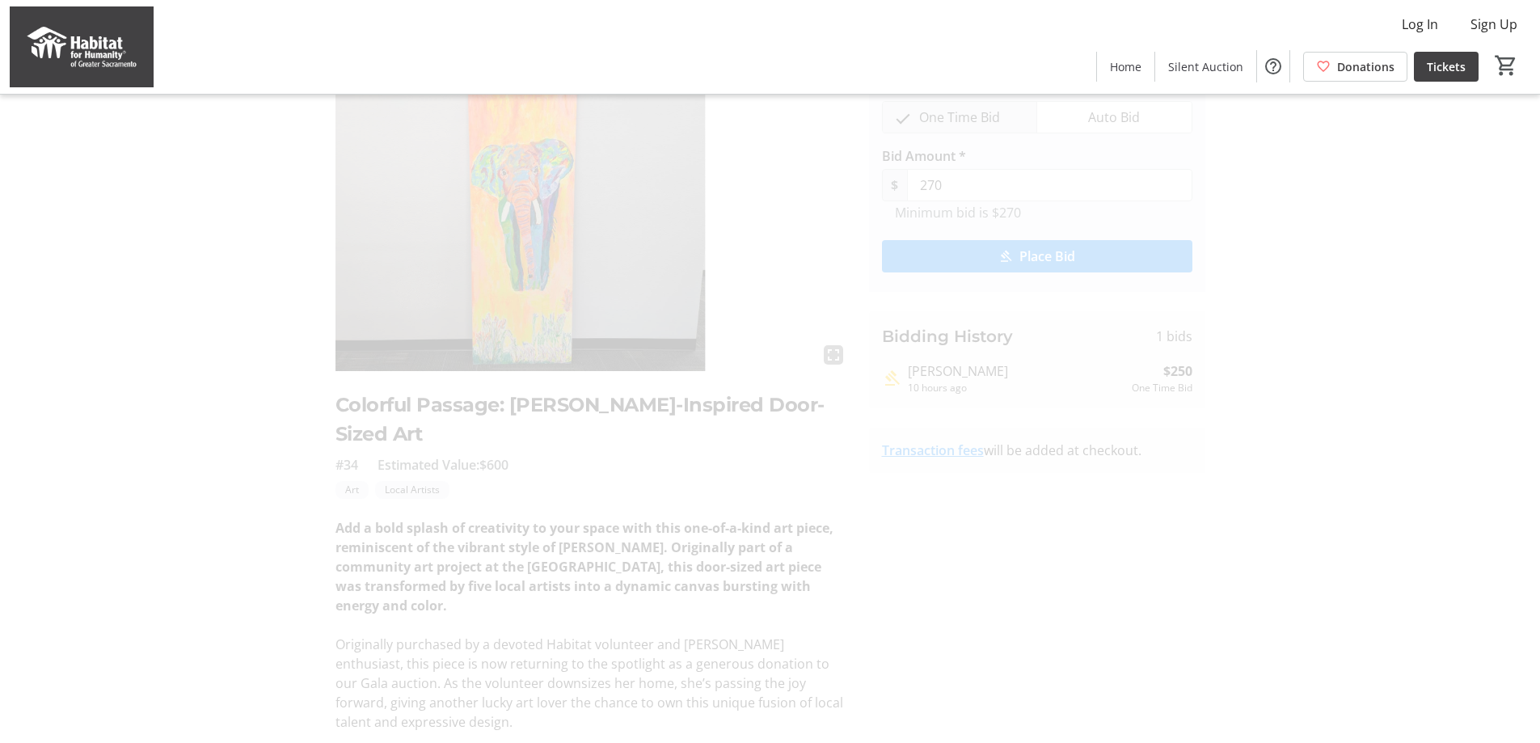
scroll to position [70, 0]
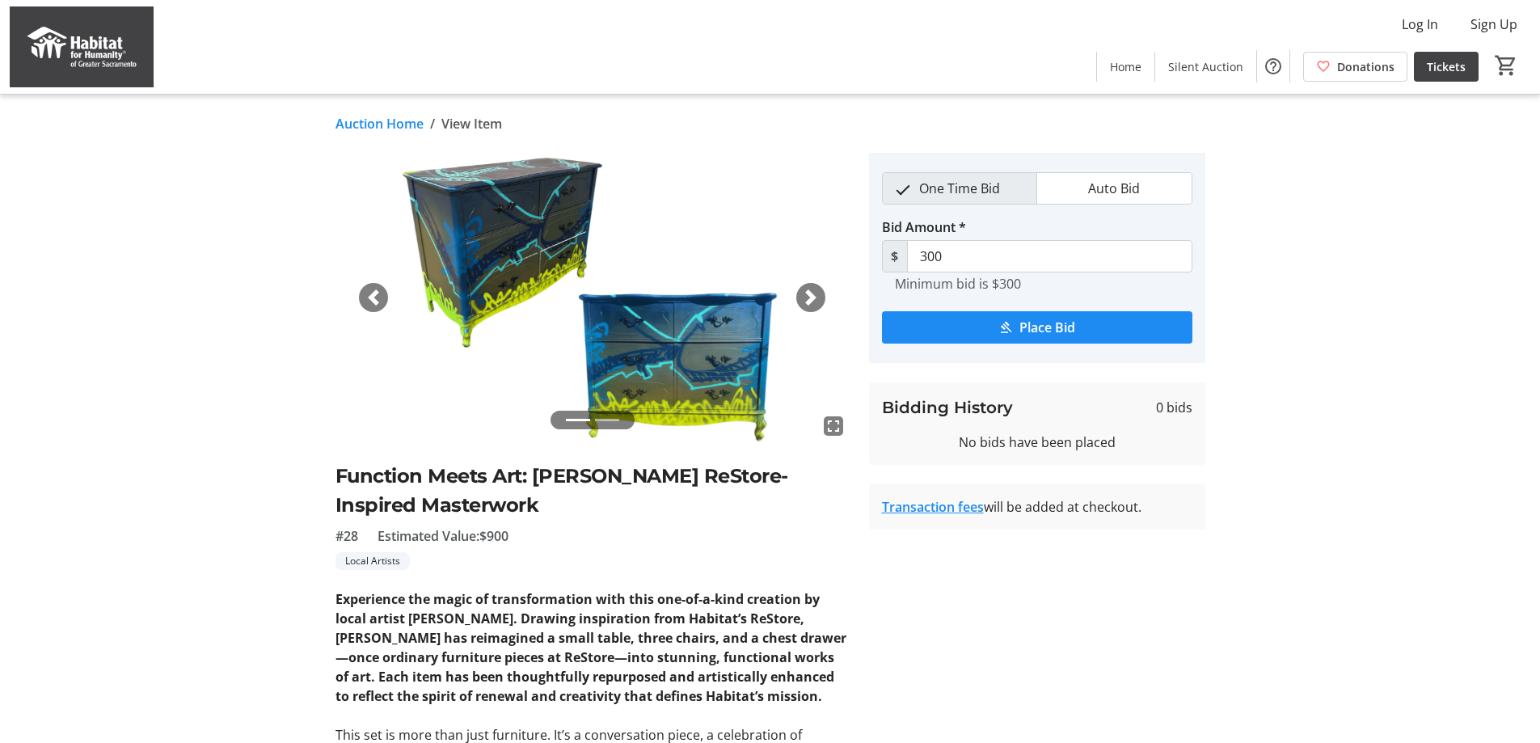
click at [667, 334] on img at bounding box center [592, 297] width 514 height 289
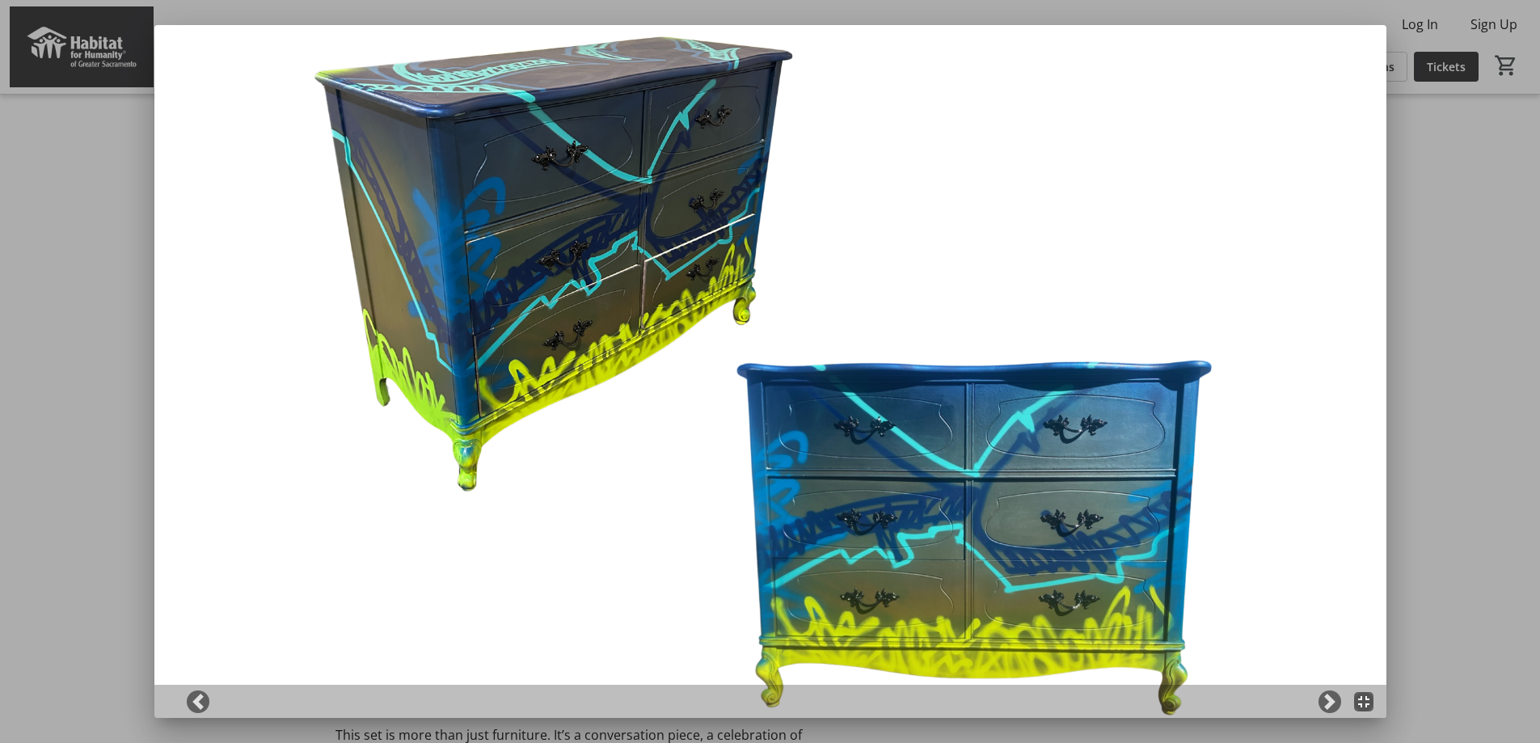
click at [1419, 509] on div at bounding box center [770, 371] width 1540 height 743
